Goal: Information Seeking & Learning: Stay updated

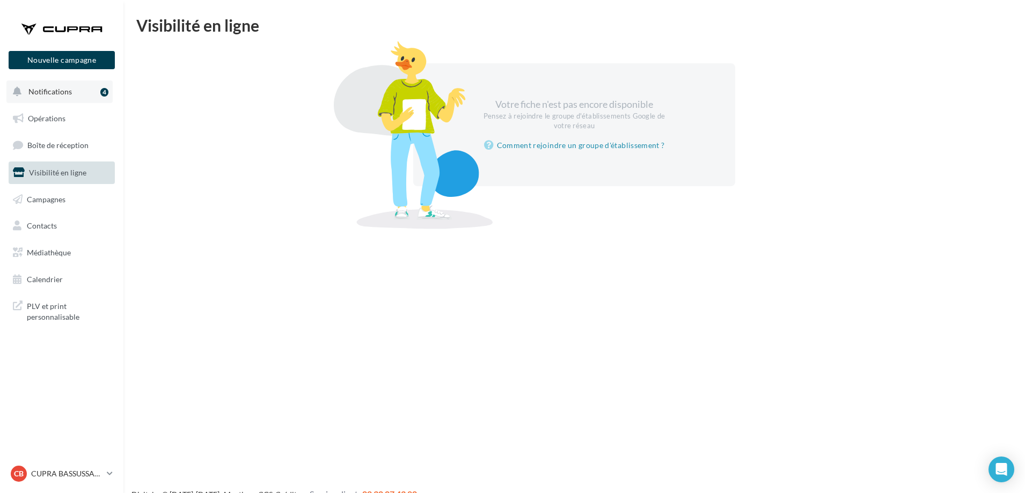
click at [52, 92] on span "Notifications" at bounding box center [49, 91] width 43 height 9
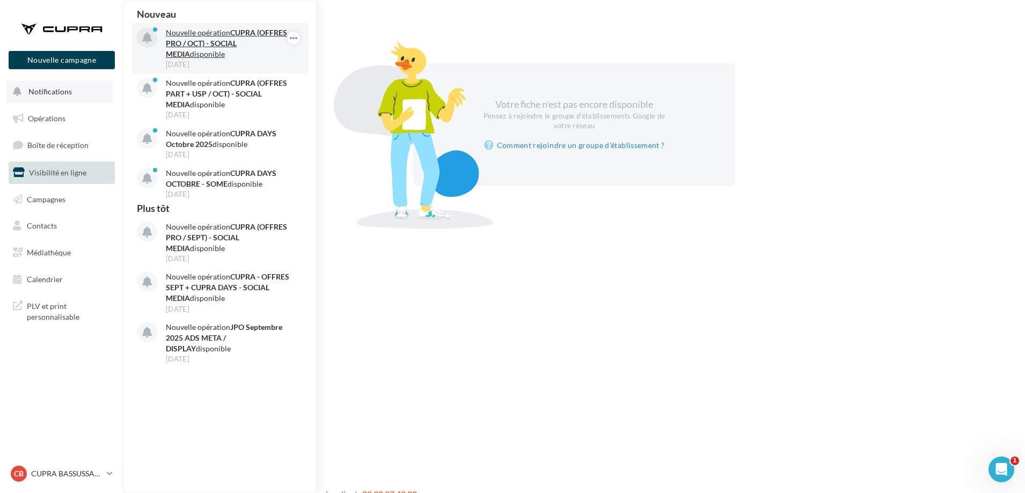
click at [212, 39] on strong "CUPRA (OFFRES PRO / OCT) - SOCIAL MEDIA" at bounding box center [226, 43] width 121 height 31
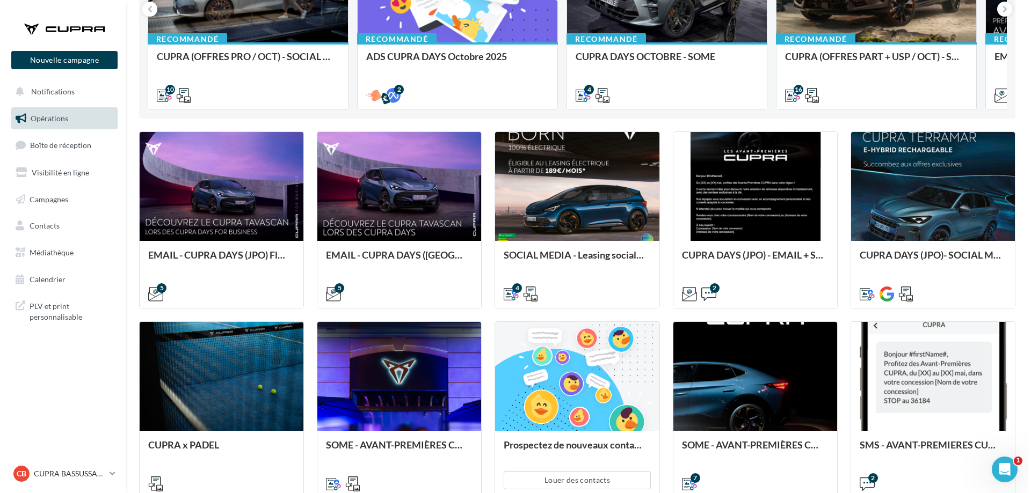
scroll to position [483, 0]
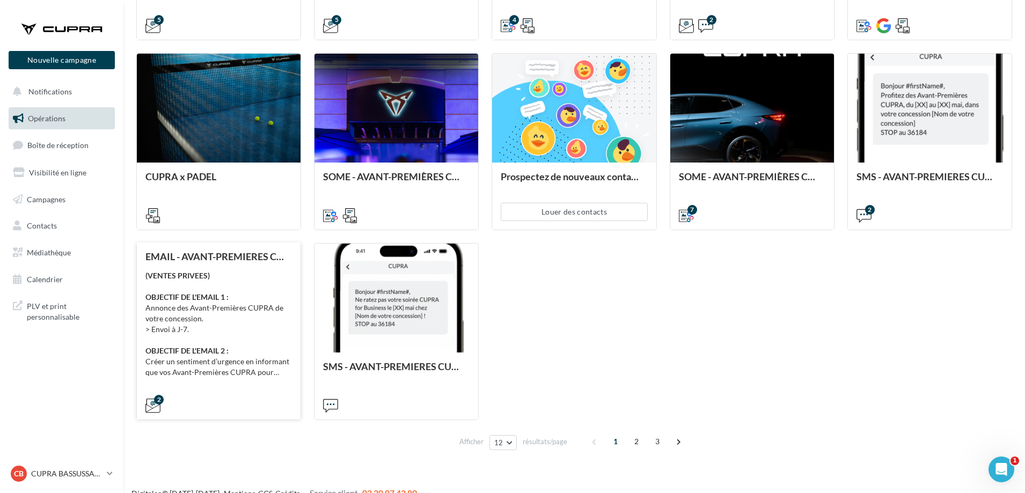
click at [229, 277] on div "(VENTES PRIVEES) OBJECTIF DE L'EMAIL 1 : Annonce des Avant-Premières CUPRA de v…" at bounding box center [218, 324] width 147 height 107
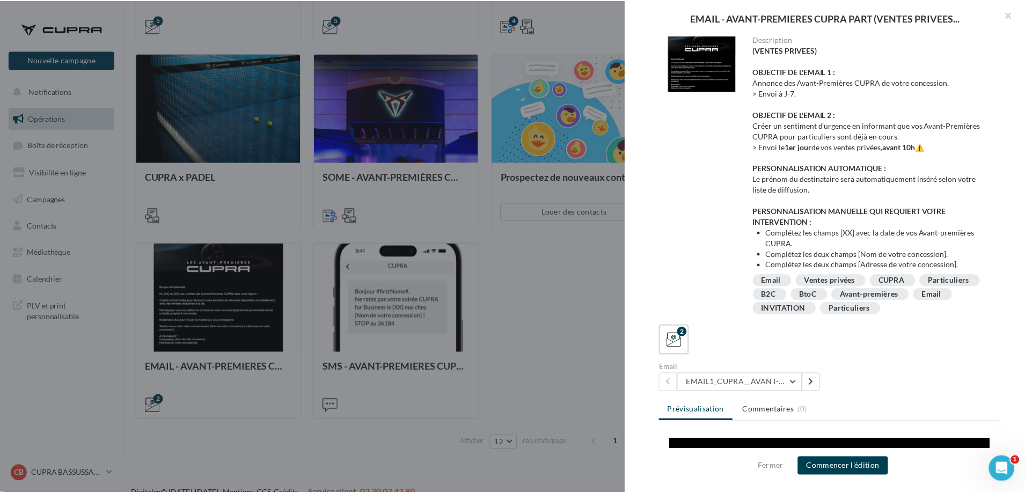
scroll to position [0, 0]
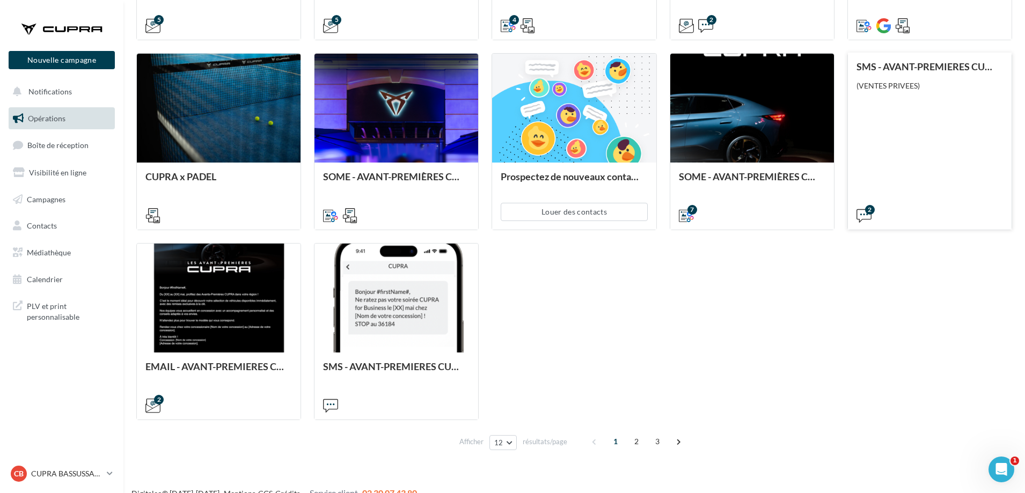
click at [905, 145] on div "SMS - AVANT-PREMIERES CUPRA PART (VENTES PRIVEES) (VENTES PRIVEES)" at bounding box center [930, 140] width 147 height 159
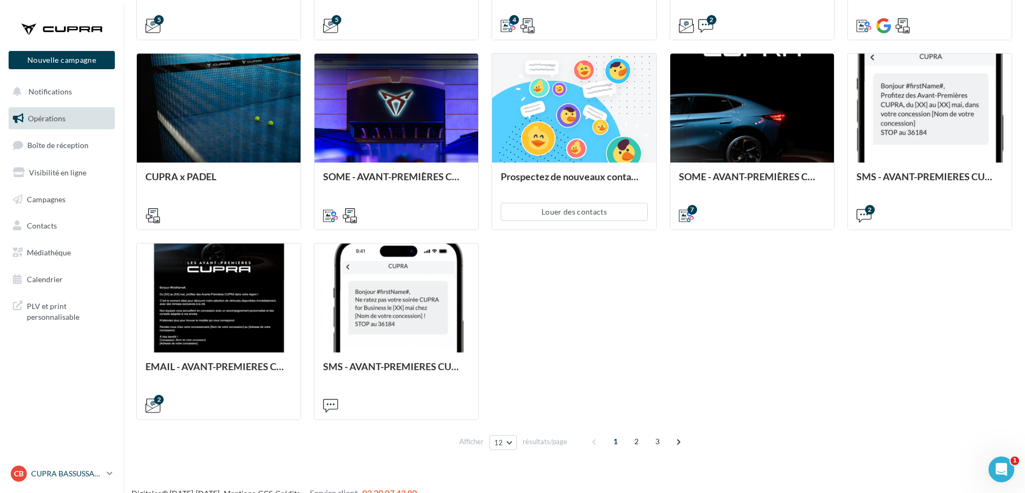
click at [67, 475] on p "CUPRA BASSUSSARRY" at bounding box center [66, 474] width 71 height 11
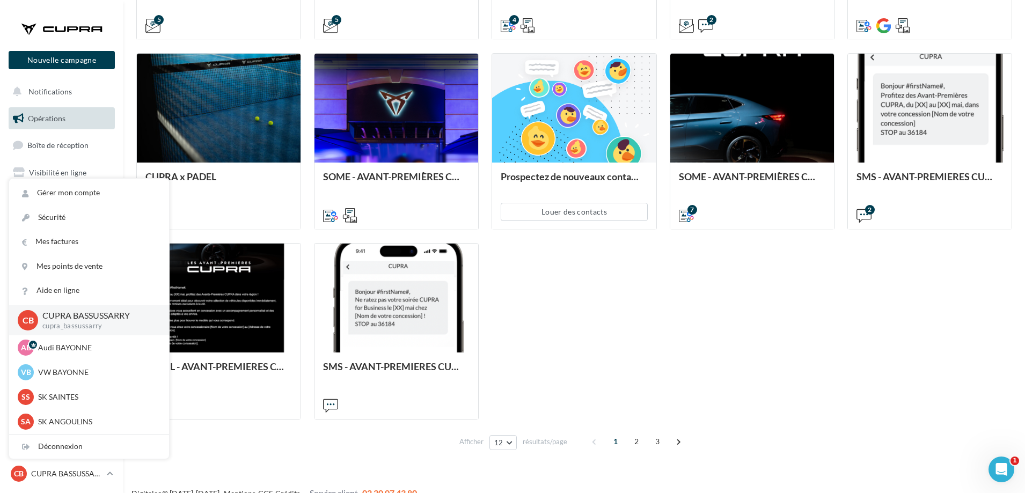
scroll to position [74, 0]
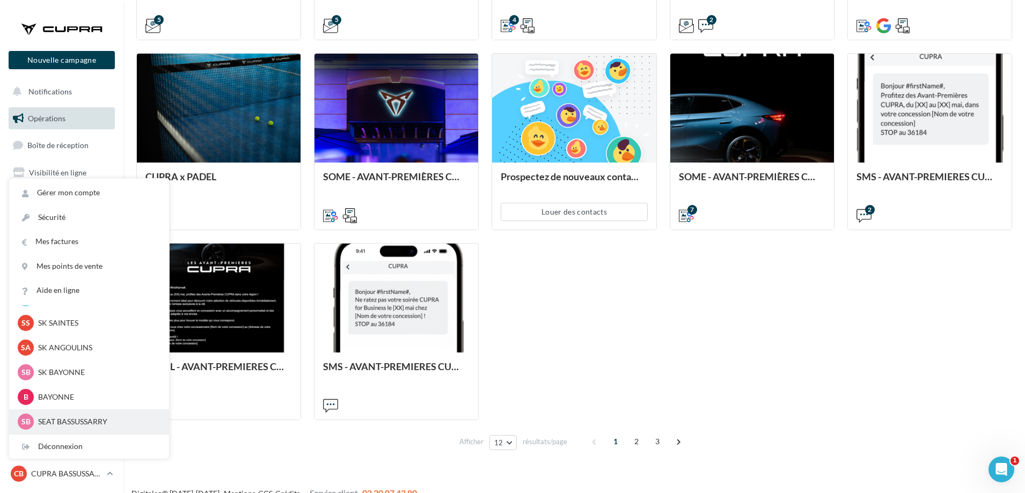
click at [94, 422] on p "SEAT BASSUSSARRY" at bounding box center [97, 422] width 118 height 11
click at [98, 421] on p "SEAT BASSUSSARRY" at bounding box center [97, 422] width 118 height 11
click at [127, 421] on p "SEAT BASSUSSARRY" at bounding box center [97, 422] width 118 height 11
click at [45, 424] on p "SEAT BASSUSSARRY" at bounding box center [97, 422] width 118 height 11
